Goal: Transaction & Acquisition: Purchase product/service

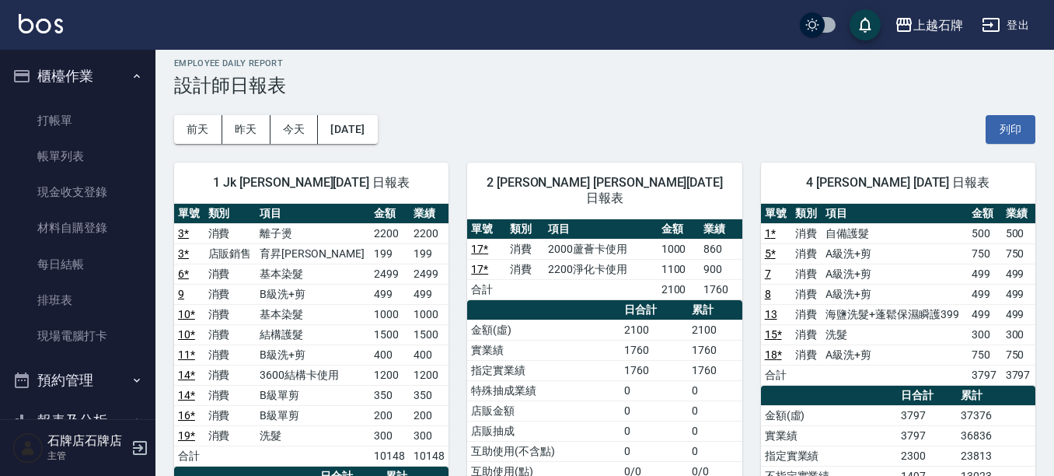
scroll to position [78, 0]
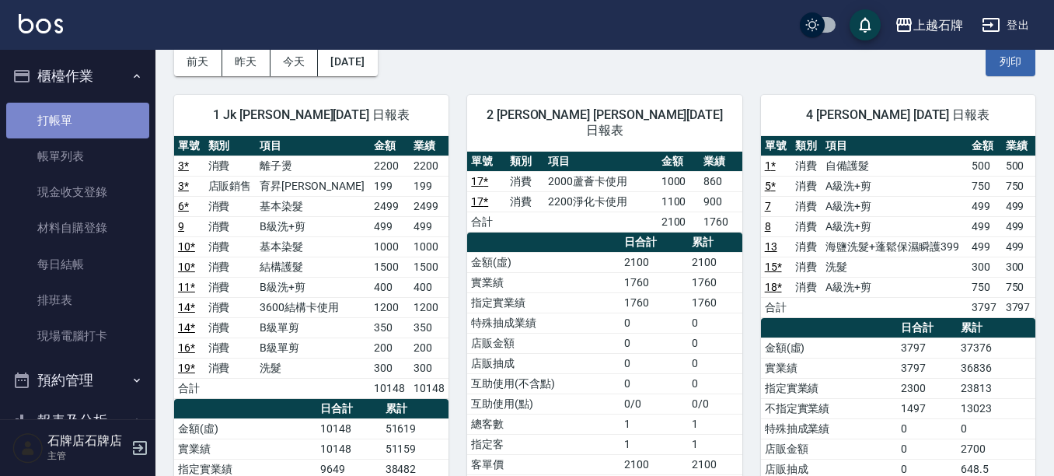
click at [80, 114] on link "打帳單" at bounding box center [77, 121] width 143 height 36
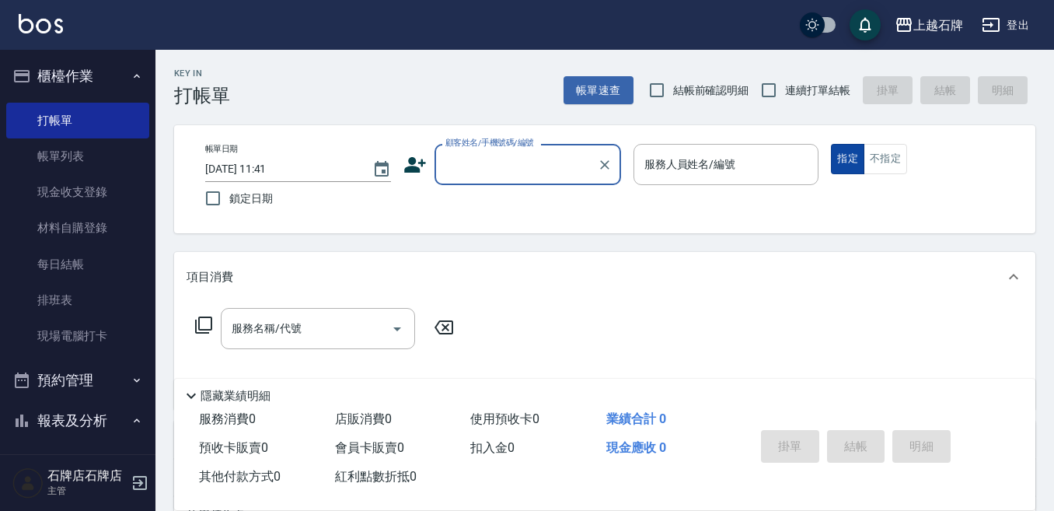
click at [865, 159] on button "不指定" at bounding box center [886, 159] width 44 height 30
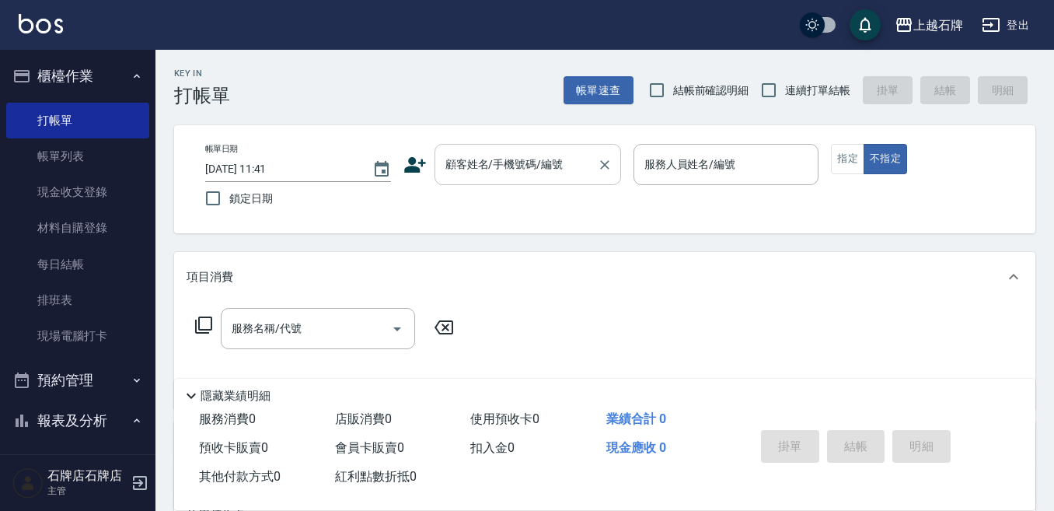
click at [506, 168] on input "顧客姓名/手機號碼/編號" at bounding box center [516, 164] width 149 height 27
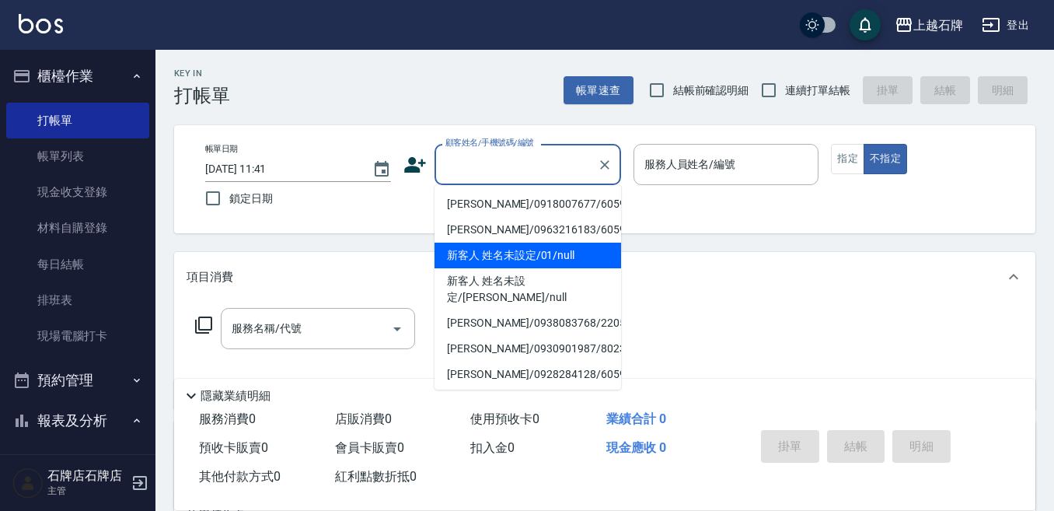
click at [568, 260] on li "新客人 姓名未設定/01/null" at bounding box center [528, 256] width 187 height 26
type input "新客人 姓名未設定/01/null"
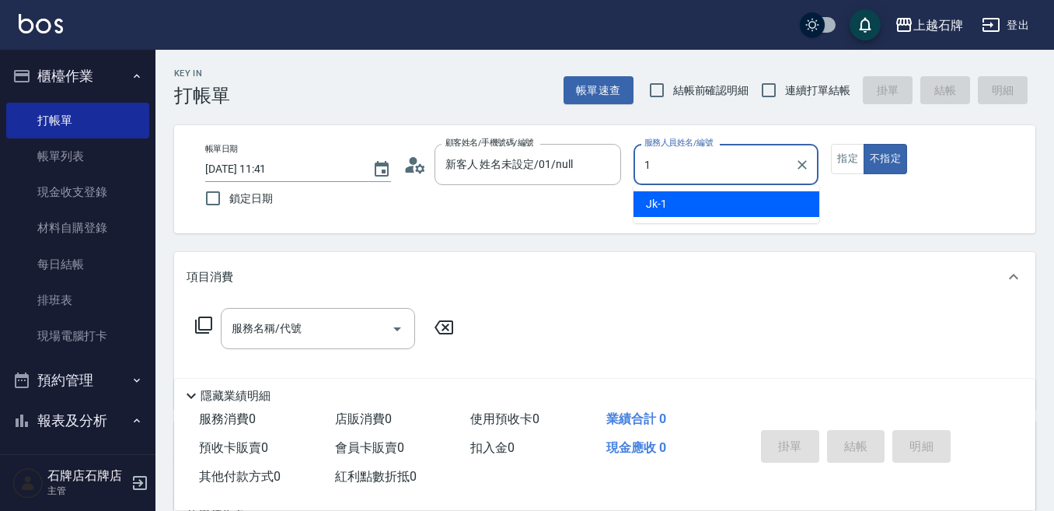
click at [704, 203] on div "Jk -1" at bounding box center [727, 204] width 186 height 26
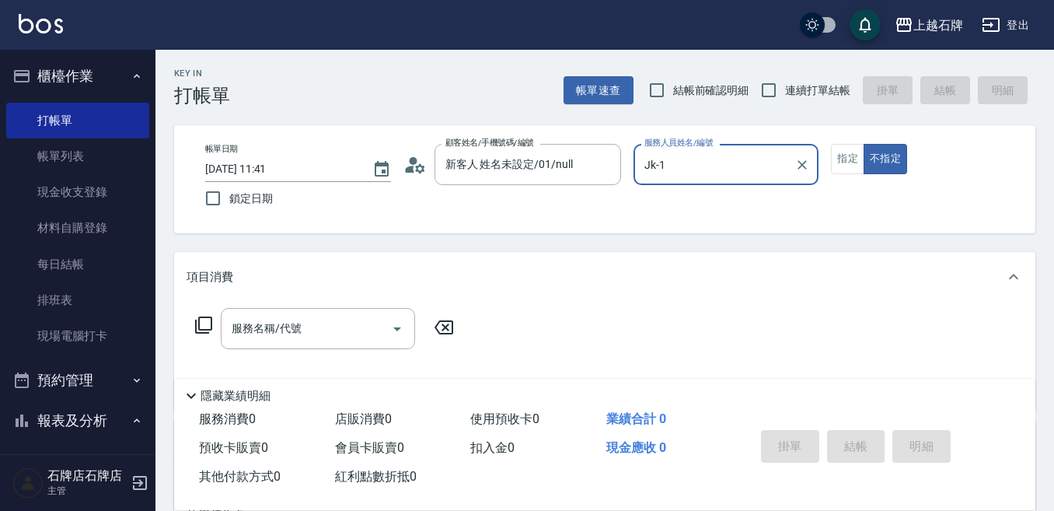
type input "Jk-1"
click at [282, 340] on input "服務名稱/代號" at bounding box center [306, 328] width 157 height 27
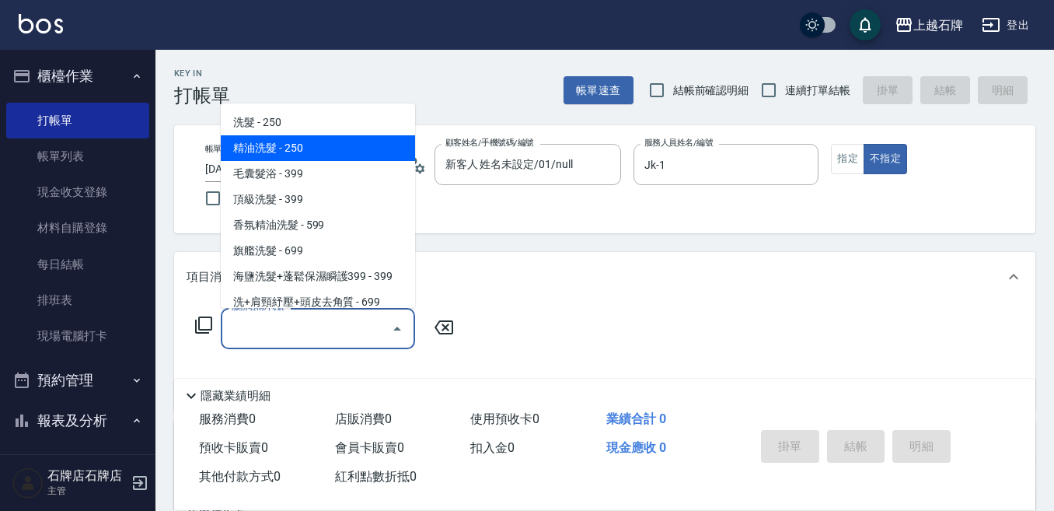
click at [343, 153] on span "精油洗髮 - 250" at bounding box center [318, 148] width 194 height 26
type input "精油洗髮(102)"
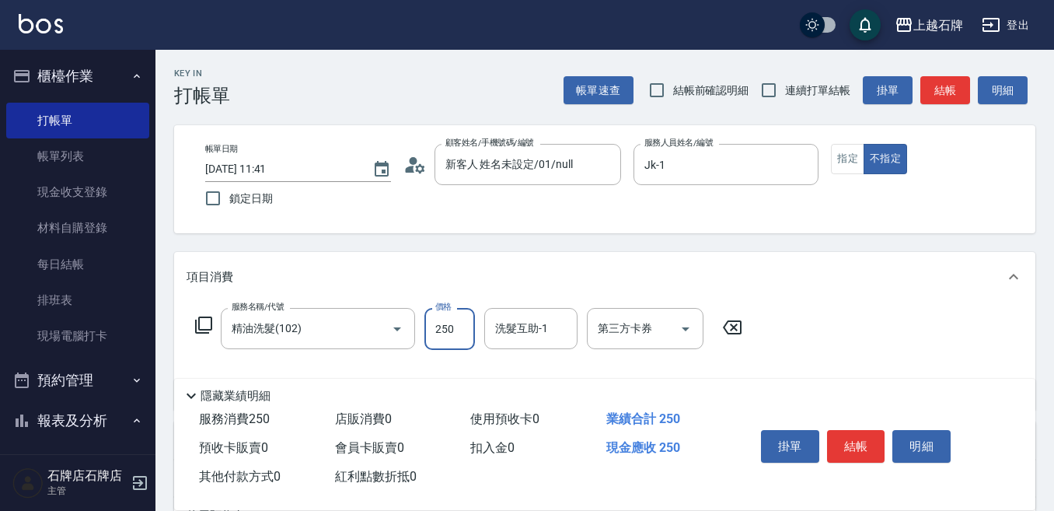
click at [433, 322] on input "250" at bounding box center [450, 329] width 51 height 42
type input "300"
click at [847, 433] on button "結帳" at bounding box center [856, 446] width 58 height 33
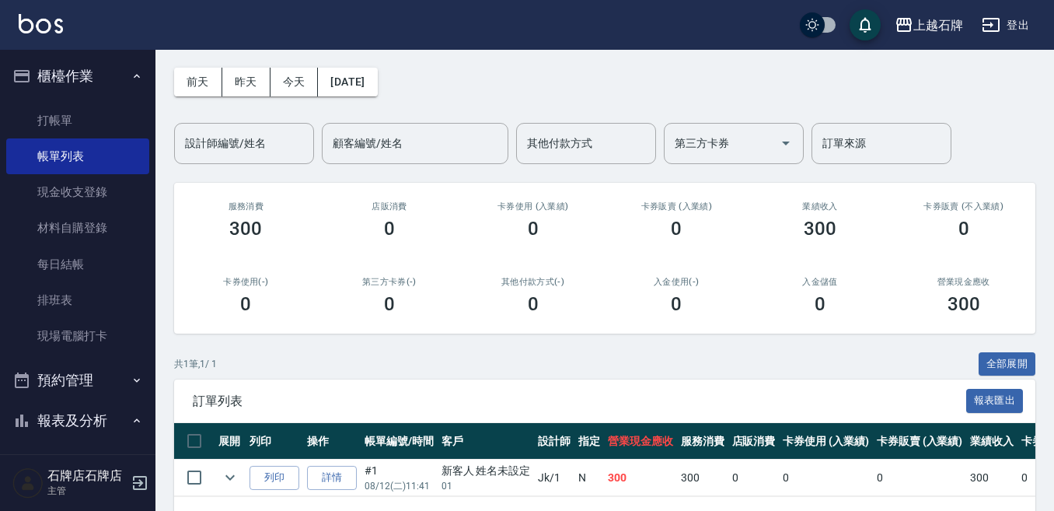
scroll to position [117, 0]
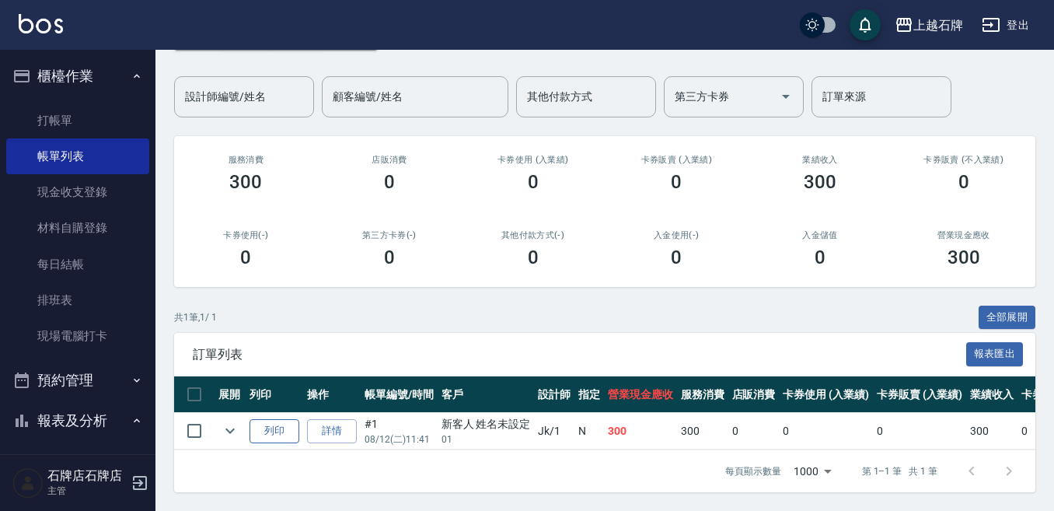
click at [285, 419] on button "列印" at bounding box center [275, 431] width 50 height 24
